Goal: Information Seeking & Learning: Learn about a topic

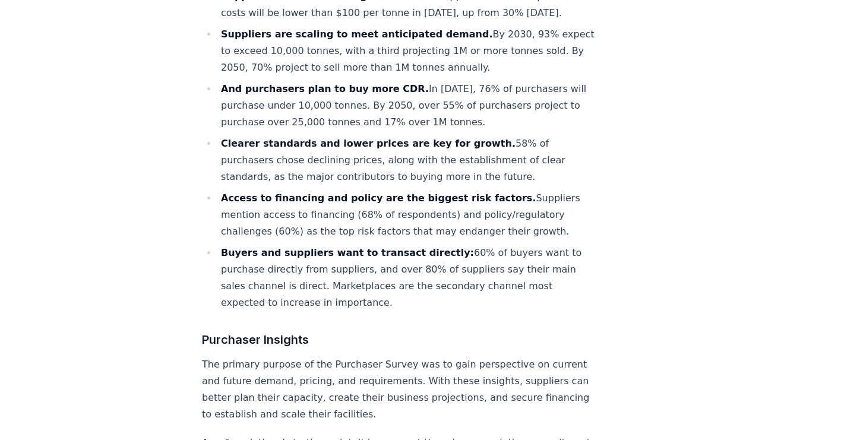
scroll to position [855, 0]
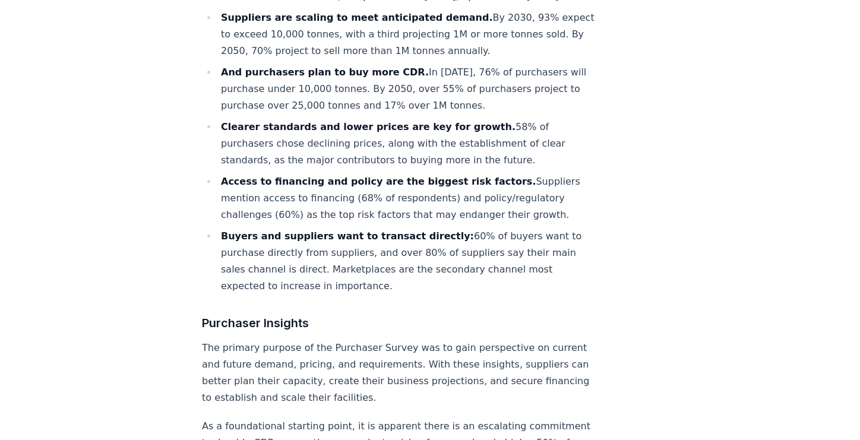
drag, startPoint x: 354, startPoint y: 85, endPoint x: 419, endPoint y: 84, distance: 64.7
click at [403, 101] on li "And purchasers plan to buy more CDR. In [DATE], 76% of purchasers will purchase…" at bounding box center [406, 89] width 378 height 50
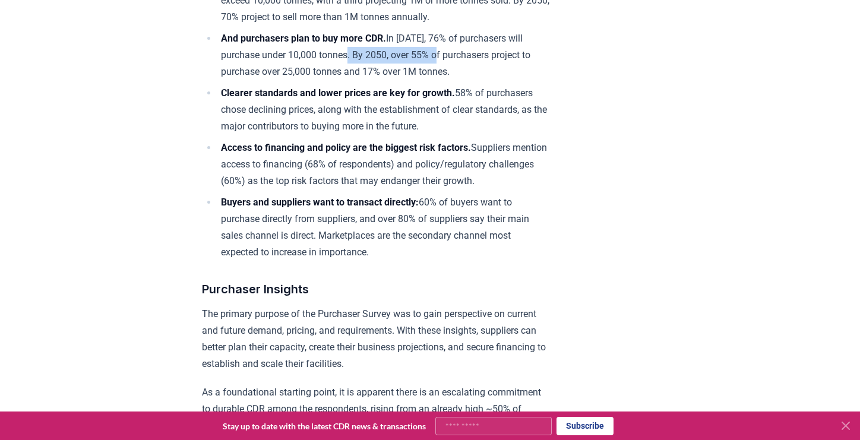
drag, startPoint x: 352, startPoint y: 83, endPoint x: 447, endPoint y: 86, distance: 94.4
click at [447, 80] on li "And purchasers plan to buy more CDR. In [DATE], 76% of purchasers will purchase…" at bounding box center [383, 55] width 332 height 50
drag, startPoint x: 447, startPoint y: 86, endPoint x: 454, endPoint y: 115, distance: 30.1
click at [454, 115] on li "Clearer standards and lower prices are key for growth. 58% of purchasers chose …" at bounding box center [383, 110] width 332 height 50
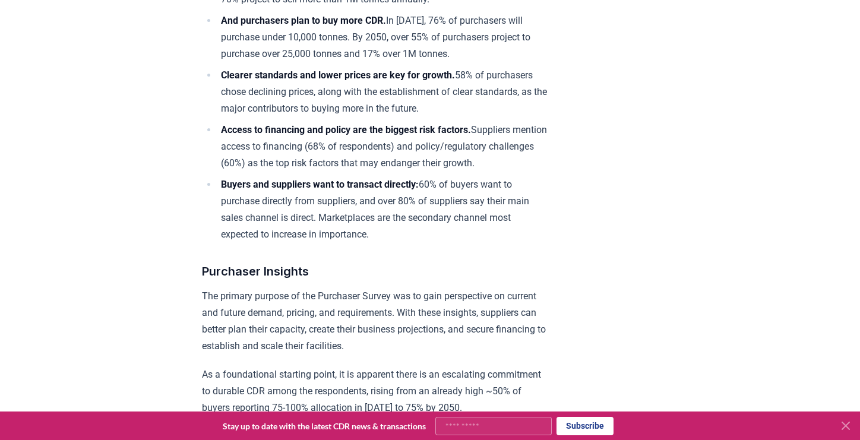
scroll to position [903, 0]
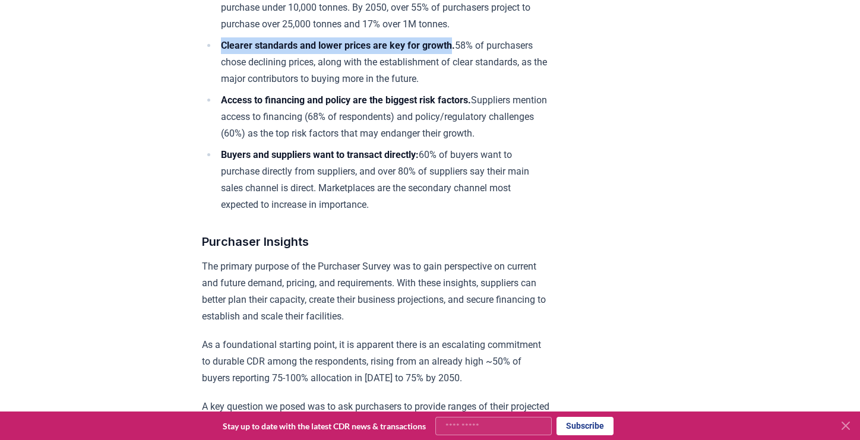
drag, startPoint x: 219, startPoint y: 75, endPoint x: 465, endPoint y: 76, distance: 245.8
click at [465, 76] on li "Clearer standards and lower prices are key for growth. 58% of purchasers chose …" at bounding box center [383, 62] width 332 height 50
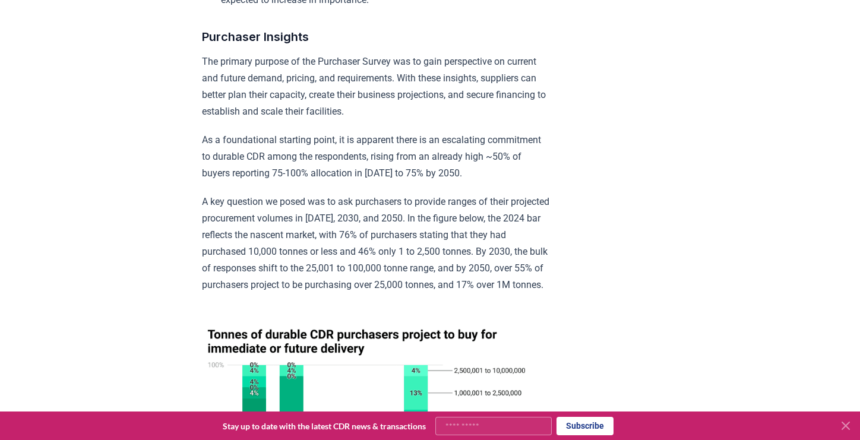
scroll to position [1093, 0]
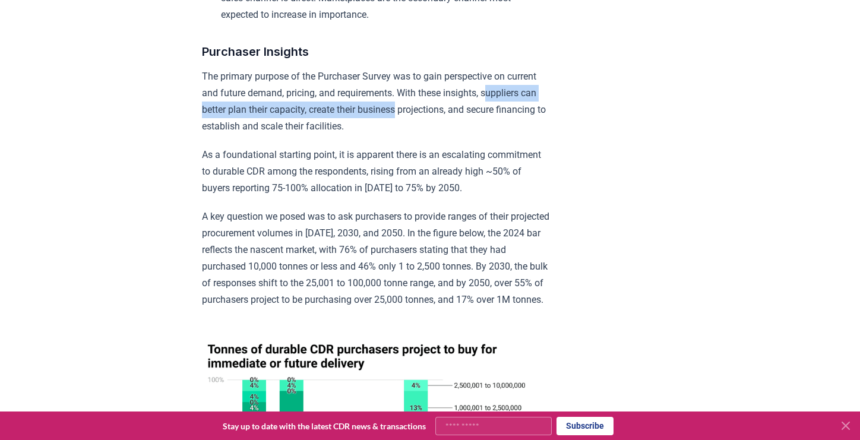
drag, startPoint x: 204, startPoint y: 139, endPoint x: 462, endPoint y: 138, distance: 257.7
click at [462, 135] on p "The primary purpose of the Purchaser Survey was to gain perspective on current …" at bounding box center [375, 101] width 347 height 67
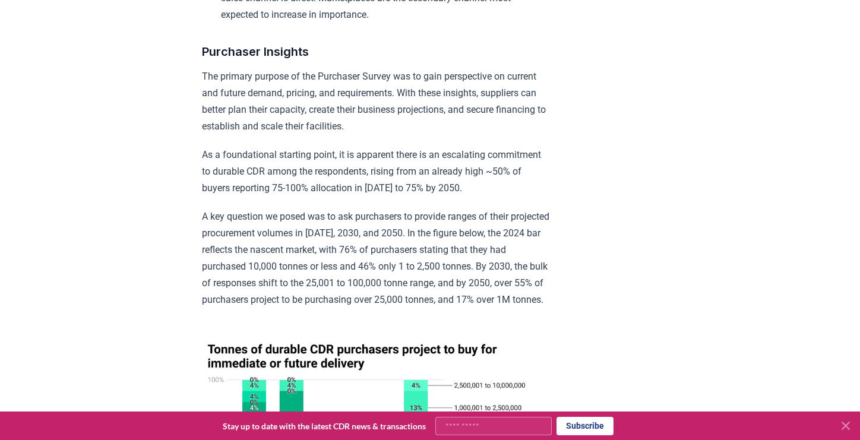
drag, startPoint x: 462, startPoint y: 138, endPoint x: 422, endPoint y: 177, distance: 56.3
drag, startPoint x: 197, startPoint y: 183, endPoint x: 383, endPoint y: 183, distance: 185.9
drag, startPoint x: 383, startPoint y: 183, endPoint x: 428, endPoint y: 207, distance: 50.5
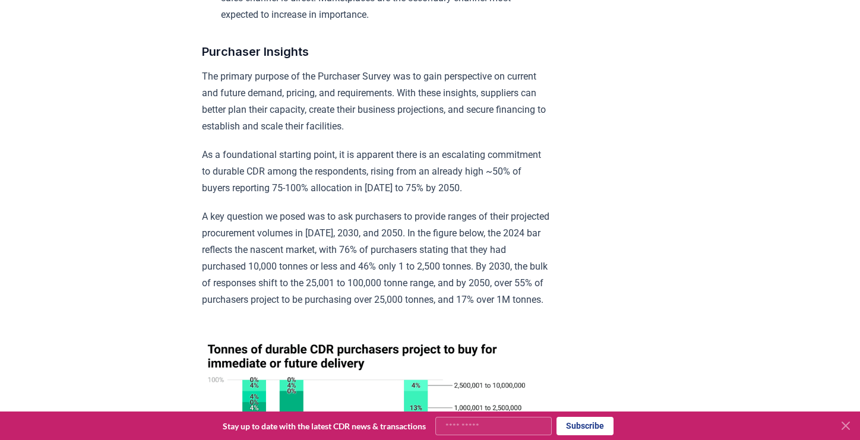
click at [428, 197] on p "As a foundational starting point, it is apparent there is an escalating commitm…" at bounding box center [375, 172] width 347 height 50
drag, startPoint x: 227, startPoint y: 216, endPoint x: 521, endPoint y: 216, distance: 293.9
click at [521, 197] on p "As a foundational starting point, it is apparent there is an escalating commitm…" at bounding box center [375, 172] width 347 height 50
drag, startPoint x: 521, startPoint y: 216, endPoint x: 477, endPoint y: 238, distance: 49.4
click at [493, 238] on p "A key question we posed was to ask purchasers to provide ranges of their projec…" at bounding box center [375, 258] width 347 height 100
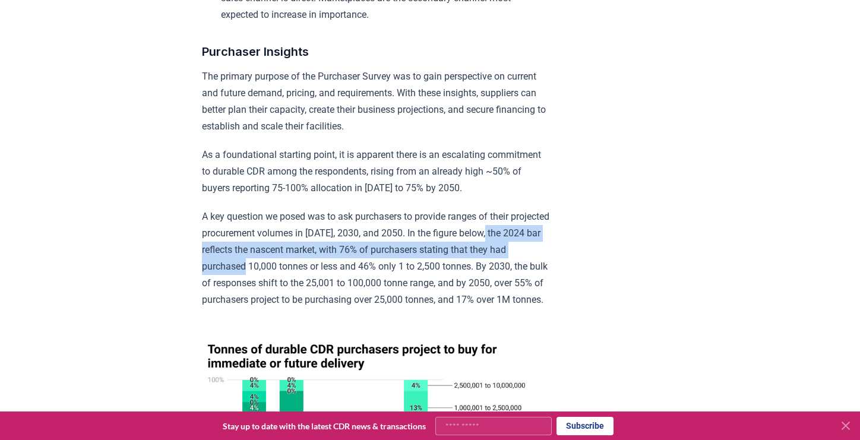
drag, startPoint x: 211, startPoint y: 281, endPoint x: 293, endPoint y: 292, distance: 82.1
click at [293, 292] on p "A key question we posed was to ask purchasers to provide ranges of their projec…" at bounding box center [375, 258] width 347 height 100
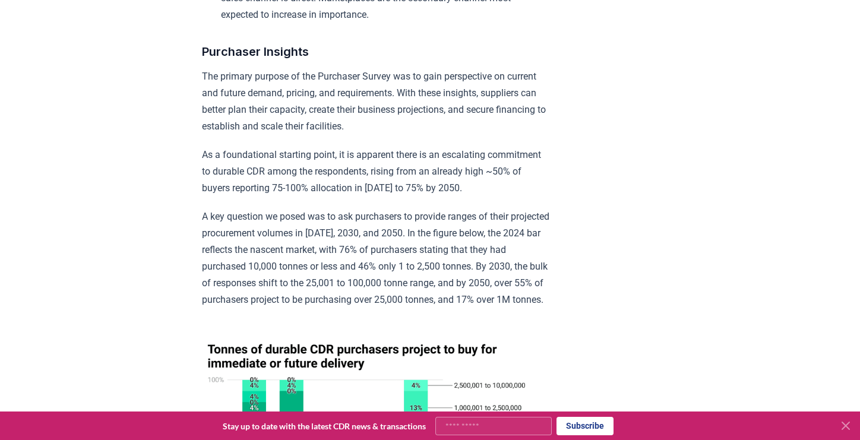
drag, startPoint x: 293, startPoint y: 292, endPoint x: 314, endPoint y: 305, distance: 24.7
click at [313, 304] on p "A key question we posed was to ask purchasers to provide ranges of their projec…" at bounding box center [375, 258] width 347 height 100
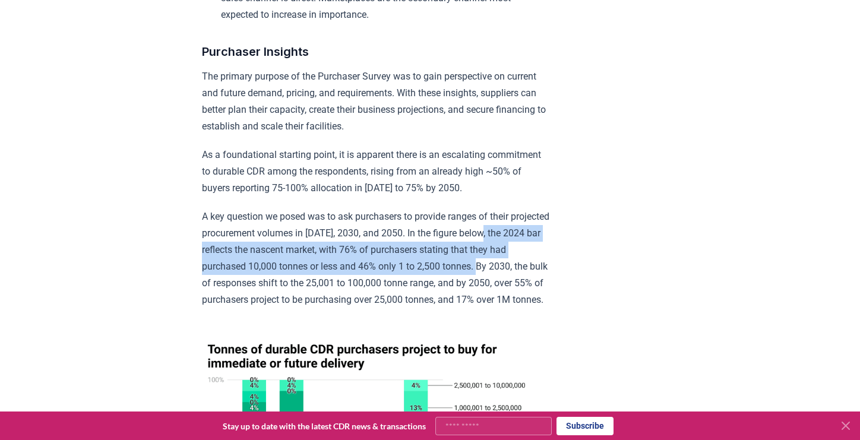
drag, startPoint x: 217, startPoint y: 280, endPoint x: 556, endPoint y: 296, distance: 339.4
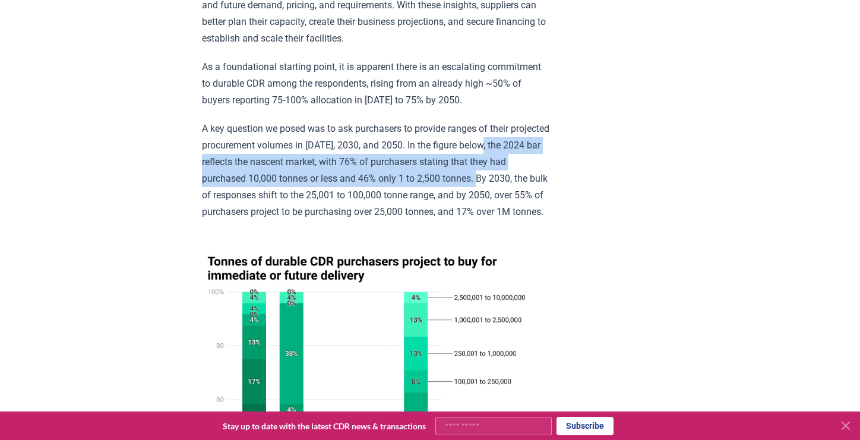
scroll to position [1235, 0]
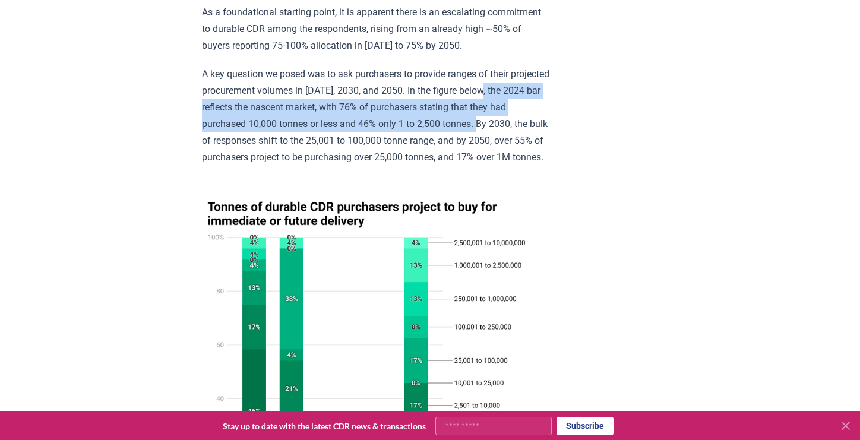
click at [515, 155] on p "A key question we posed was to ask purchasers to provide ranges of their projec…" at bounding box center [375, 116] width 347 height 100
click at [527, 151] on p "A key question we posed was to ask purchasers to provide ranges of their projec…" at bounding box center [375, 116] width 347 height 100
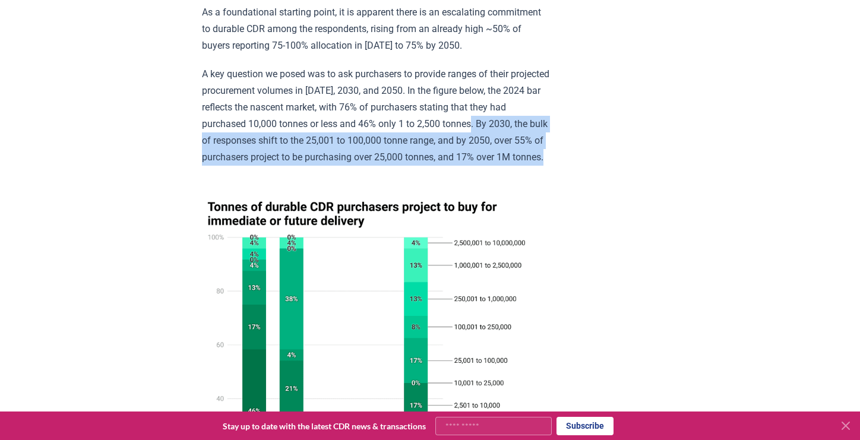
drag, startPoint x: 527, startPoint y: 151, endPoint x: 294, endPoint y: 200, distance: 238.4
click at [294, 166] on p "A key question we posed was to ask purchasers to provide ranges of their projec…" at bounding box center [375, 116] width 347 height 100
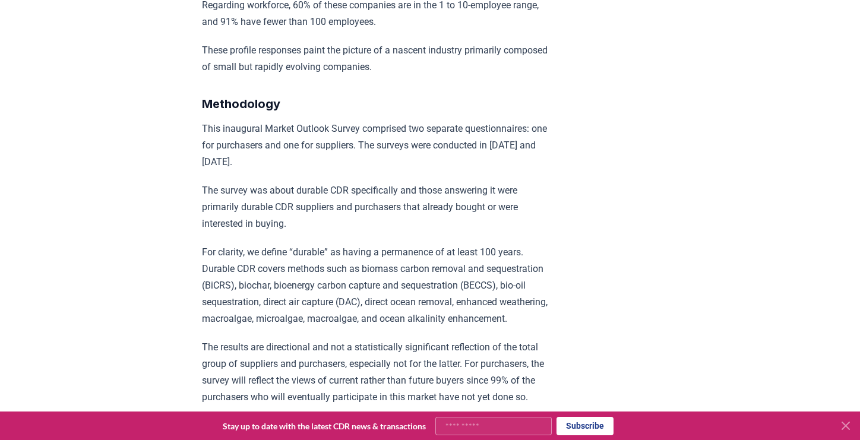
scroll to position [7790, 0]
